Goal: Find specific page/section: Find specific page/section

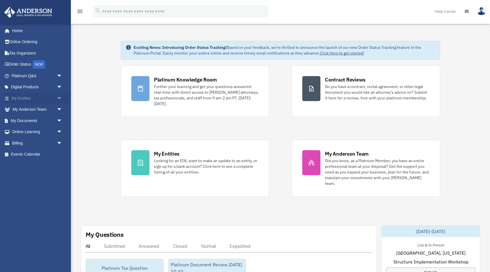
click at [25, 100] on link "My Entities arrow_drop_down" at bounding box center [37, 97] width 67 height 11
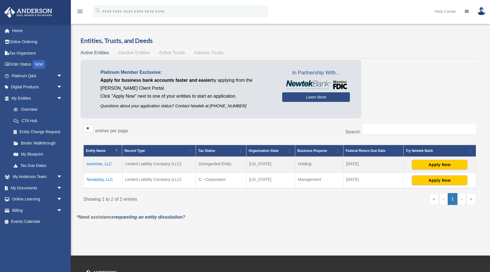
click at [101, 178] on td "Nivaastay, LLC" at bounding box center [103, 180] width 39 height 16
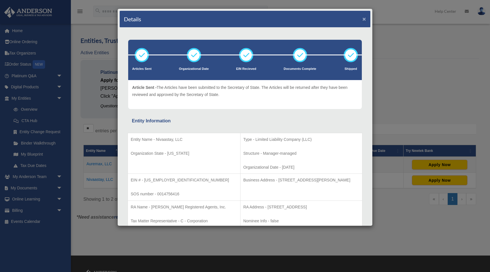
click at [365, 18] on button "×" at bounding box center [365, 19] width 4 height 6
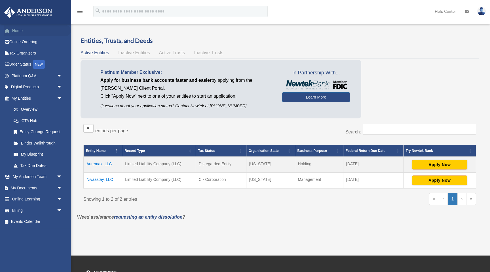
click at [11, 29] on span at bounding box center [10, 31] width 4 height 4
